Goal: Find specific page/section: Find specific page/section

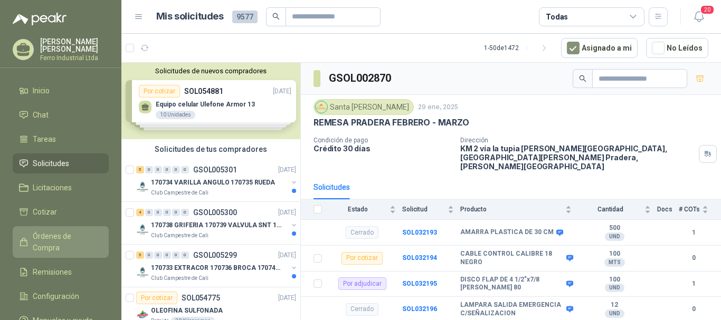
scroll to position [158, 0]
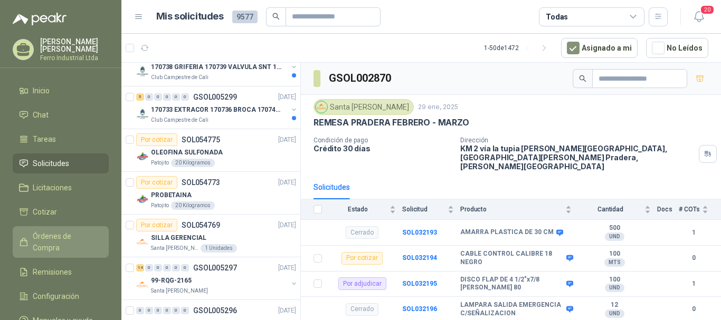
click at [56, 234] on span "Órdenes de Compra" at bounding box center [66, 242] width 66 height 23
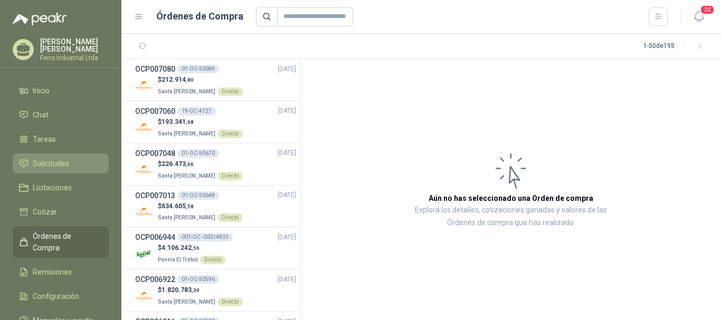
click at [51, 159] on span "Solicitudes" at bounding box center [51, 164] width 36 height 12
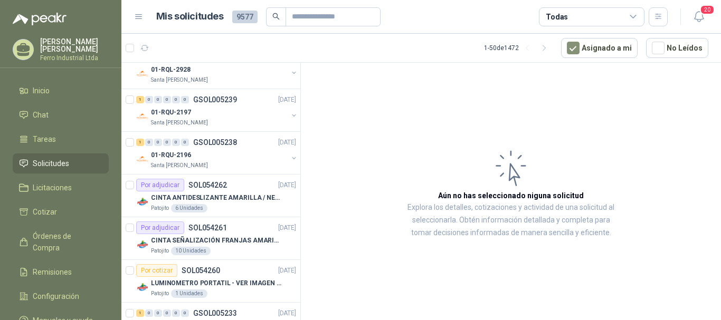
scroll to position [1583, 0]
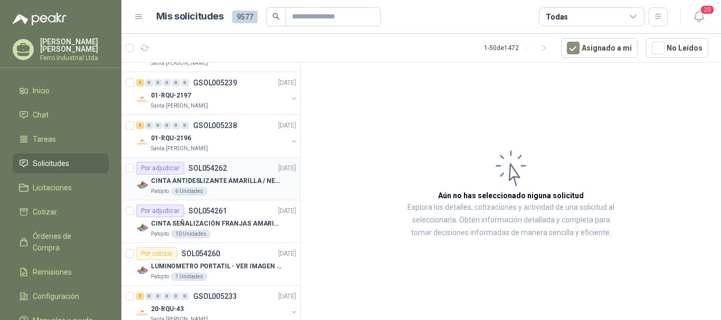
click at [253, 173] on div "Por adjudicar SOL054262 [DATE]" at bounding box center [216, 168] width 160 height 13
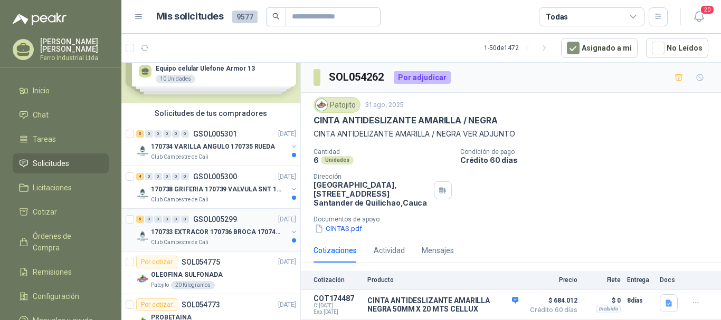
scroll to position [53, 0]
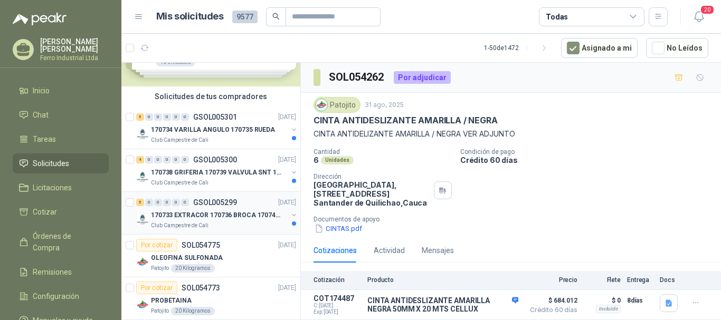
click at [238, 223] on div "Club Campestre de Cali" at bounding box center [219, 226] width 137 height 8
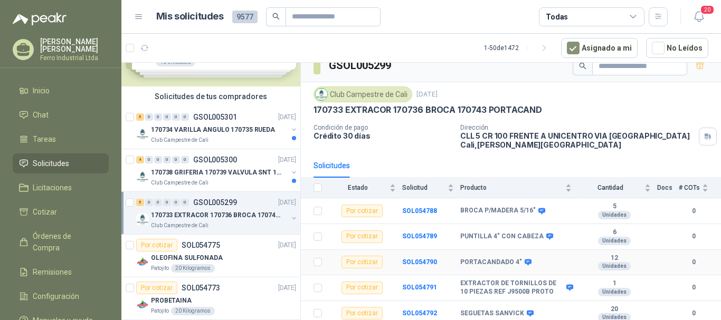
scroll to position [15, 0]
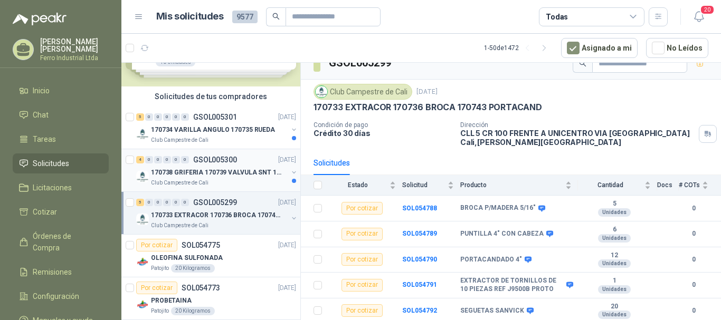
click at [255, 182] on div "Club Campestre de Cali" at bounding box center [219, 183] width 137 height 8
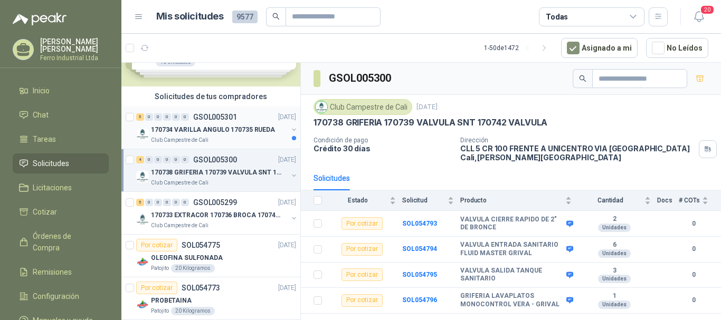
click at [221, 140] on div "Club Campestre de Cali" at bounding box center [219, 140] width 137 height 8
